Goal: Task Accomplishment & Management: Use online tool/utility

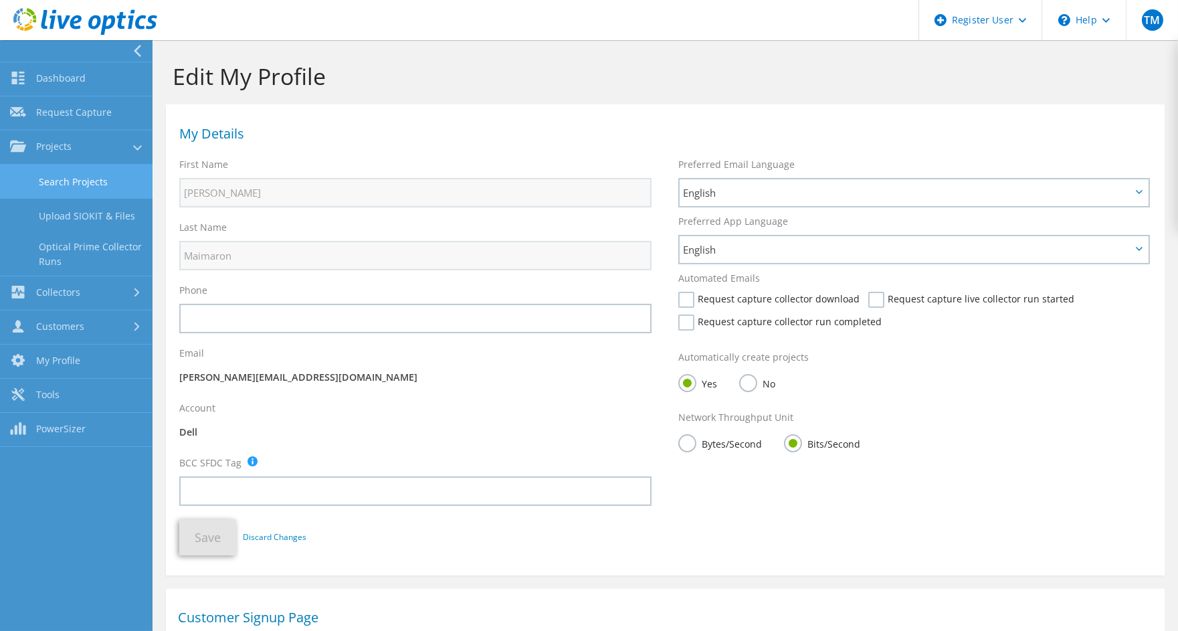
click at [48, 177] on link "Search Projects" at bounding box center [76, 181] width 152 height 34
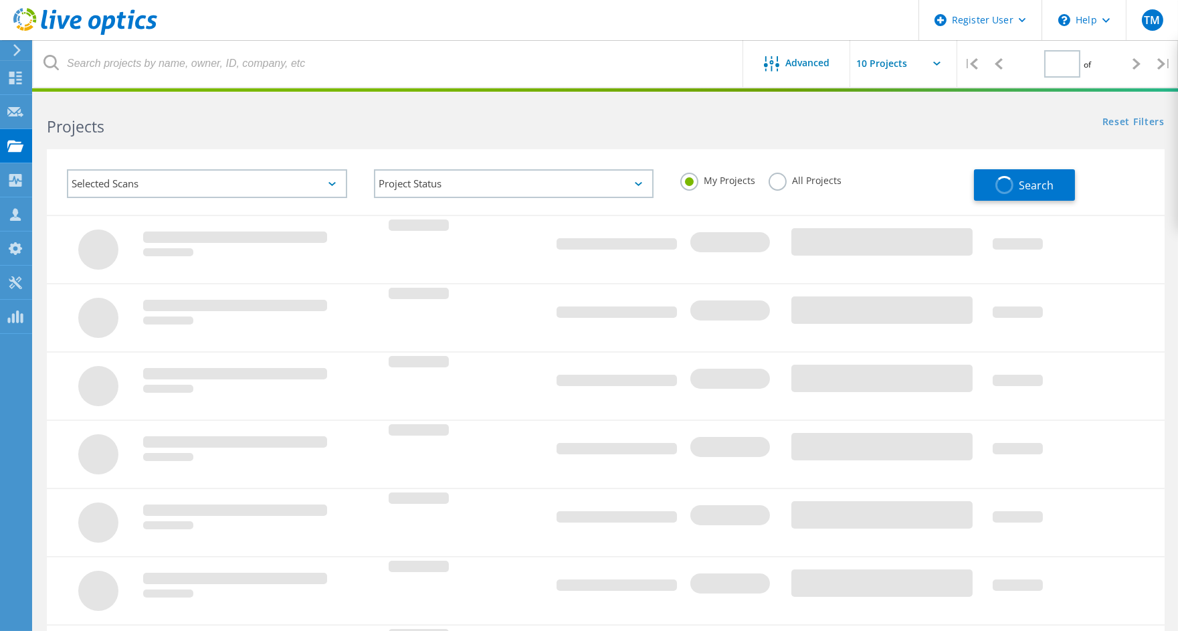
type input "1"
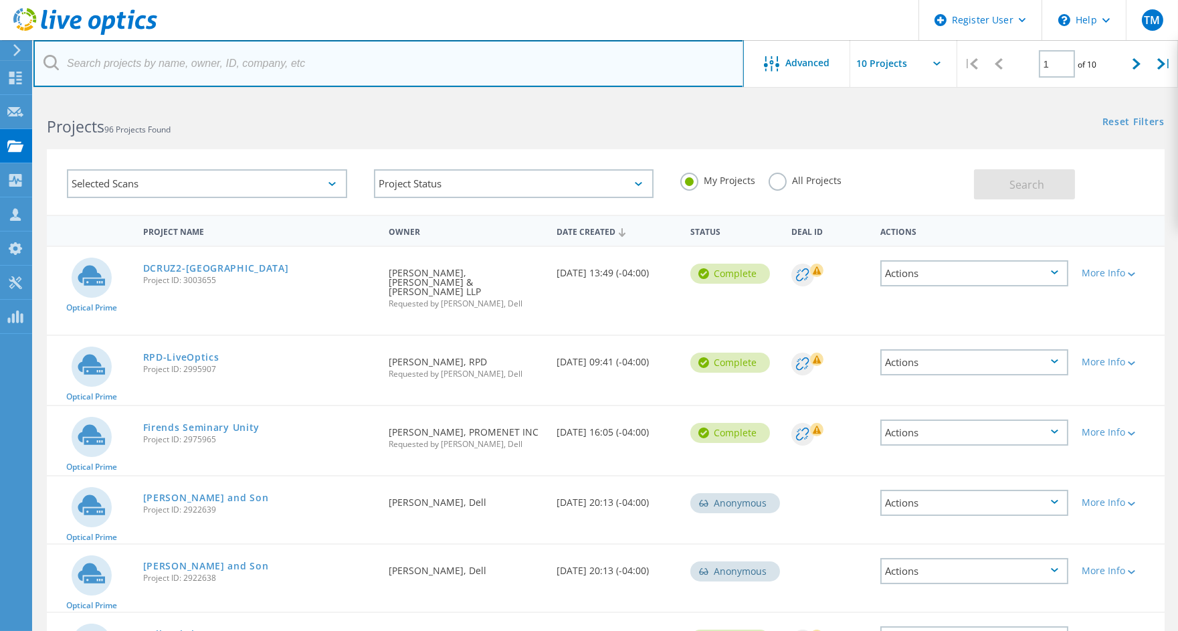
click at [290, 81] on input "text" at bounding box center [388, 63] width 710 height 47
paste input "Oanda"
type input "Oanda"
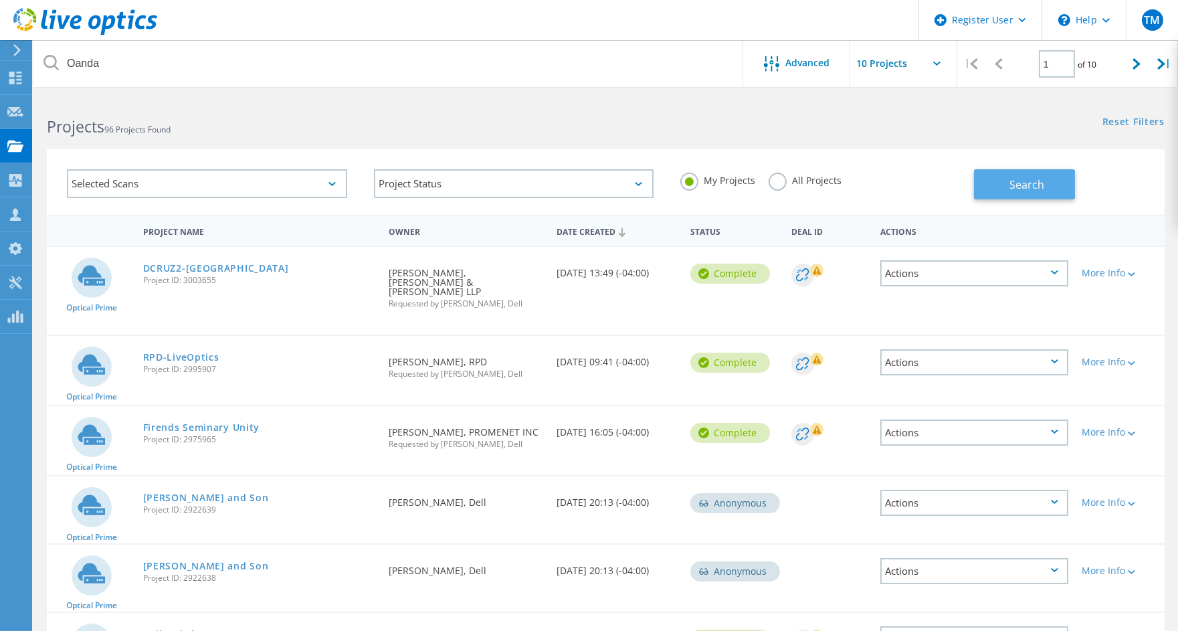
click at [1031, 188] on span "Search" at bounding box center [1026, 184] width 35 height 15
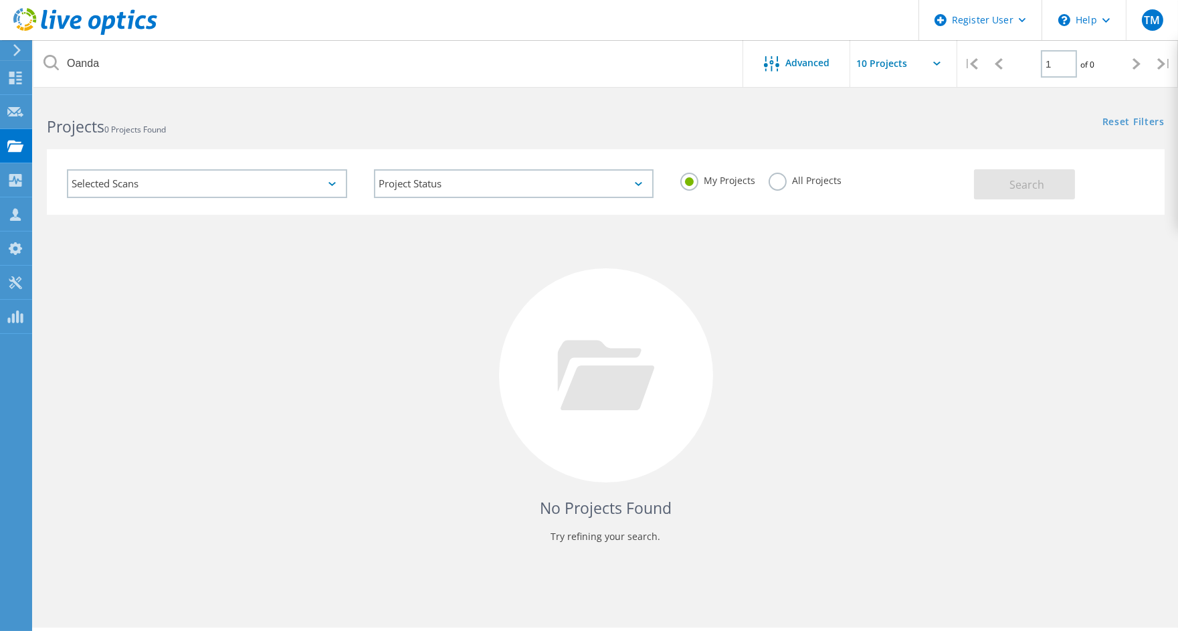
click at [849, 183] on div "My Projects All Projects" at bounding box center [820, 180] width 307 height 49
click at [838, 182] on label "All Projects" at bounding box center [804, 179] width 73 height 13
click at [0, 0] on input "All Projects" at bounding box center [0, 0] width 0 height 0
click at [1015, 181] on span "Search" at bounding box center [1026, 184] width 35 height 15
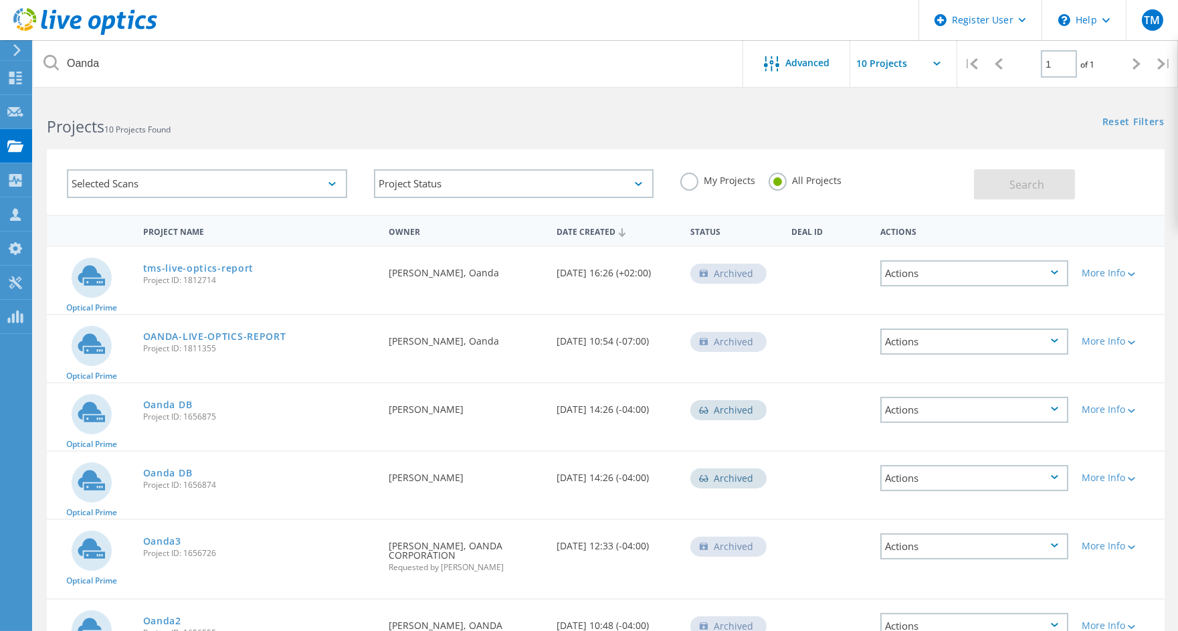
click at [1048, 108] on div "Reset Filters Show Filters" at bounding box center [891, 109] width 572 height 25
